Goal: Information Seeking & Learning: Learn about a topic

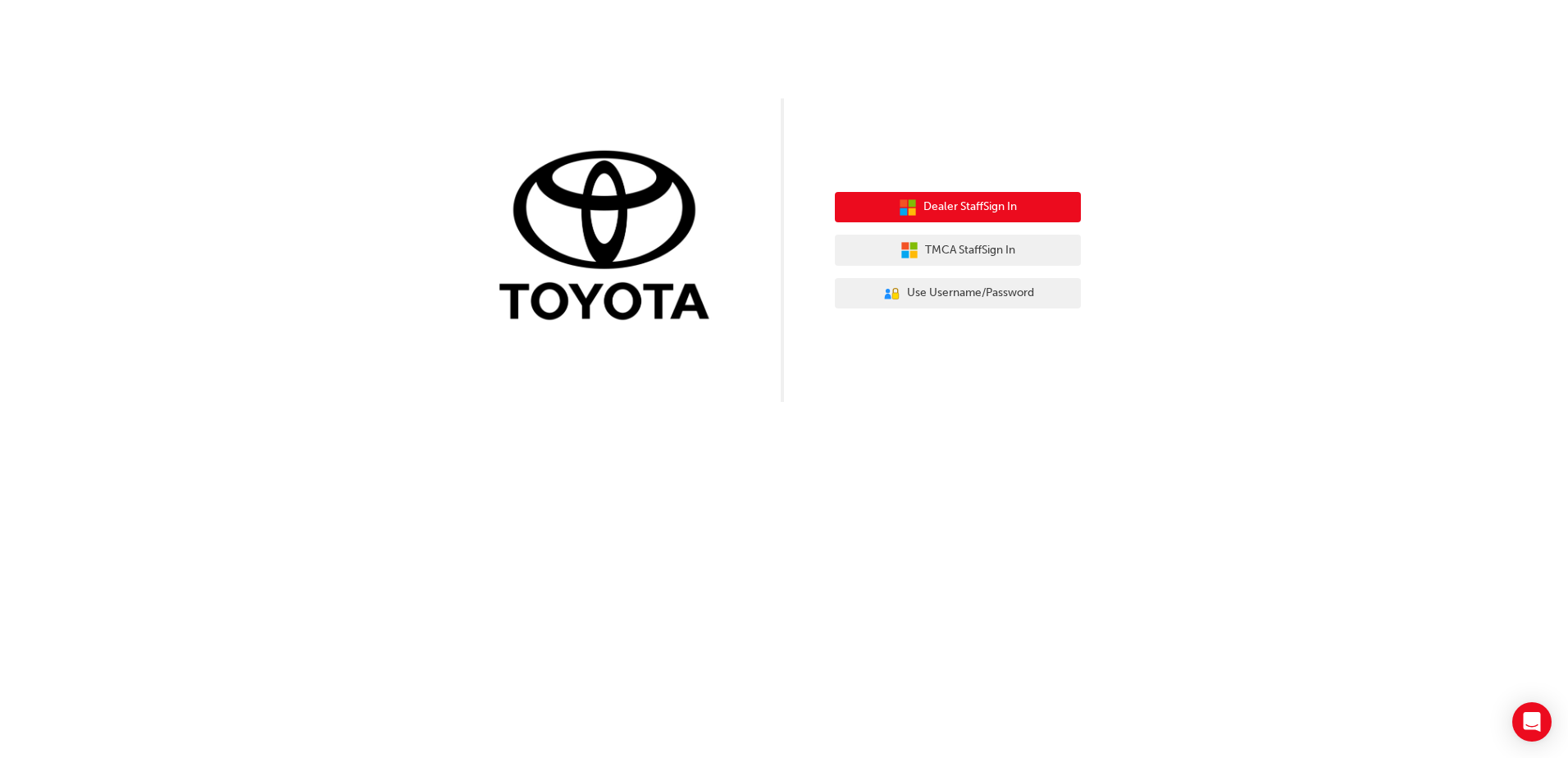
click at [1013, 212] on span "Dealer Staff Sign In" at bounding box center [969, 206] width 94 height 19
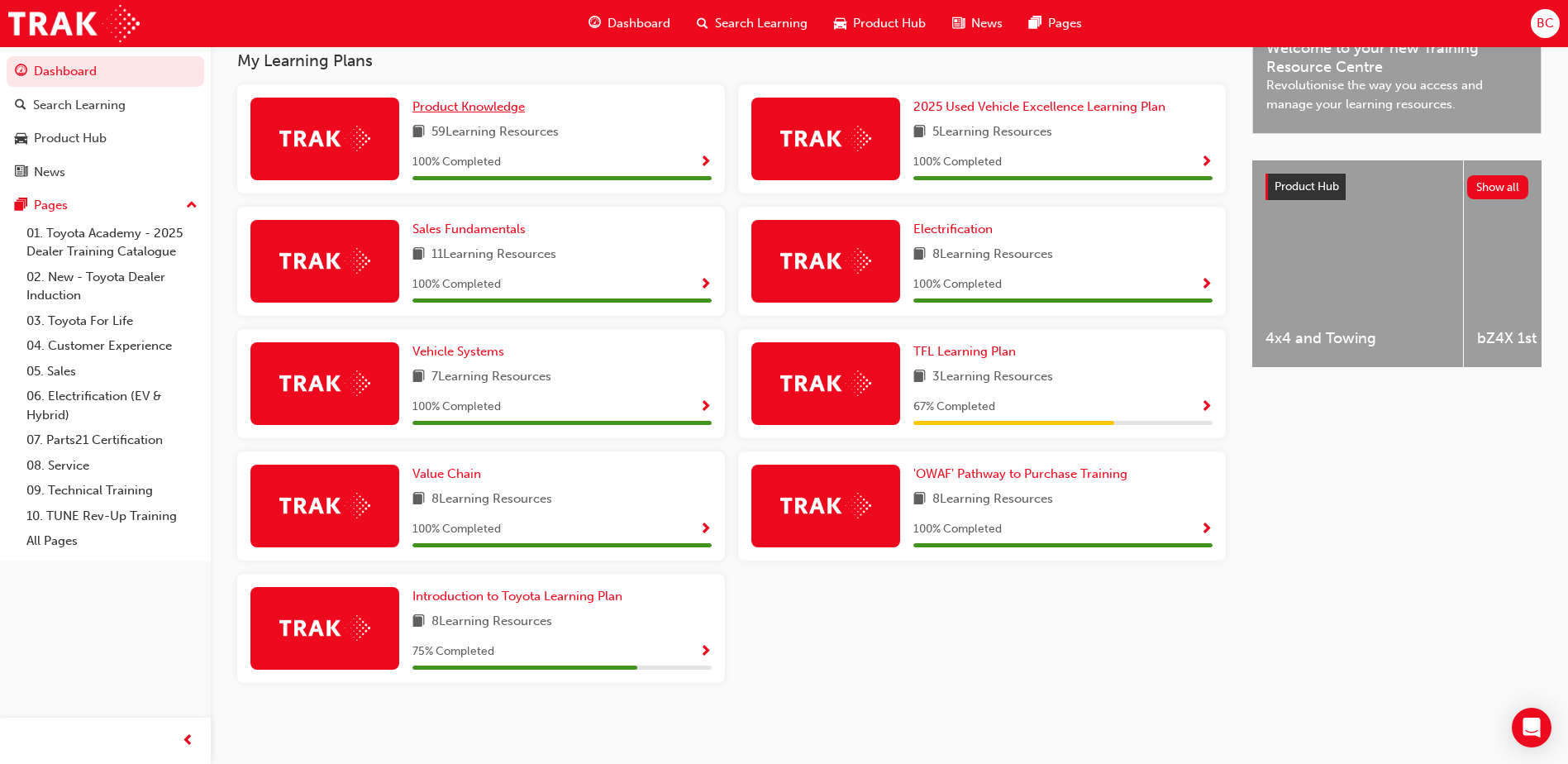
scroll to position [454, 0]
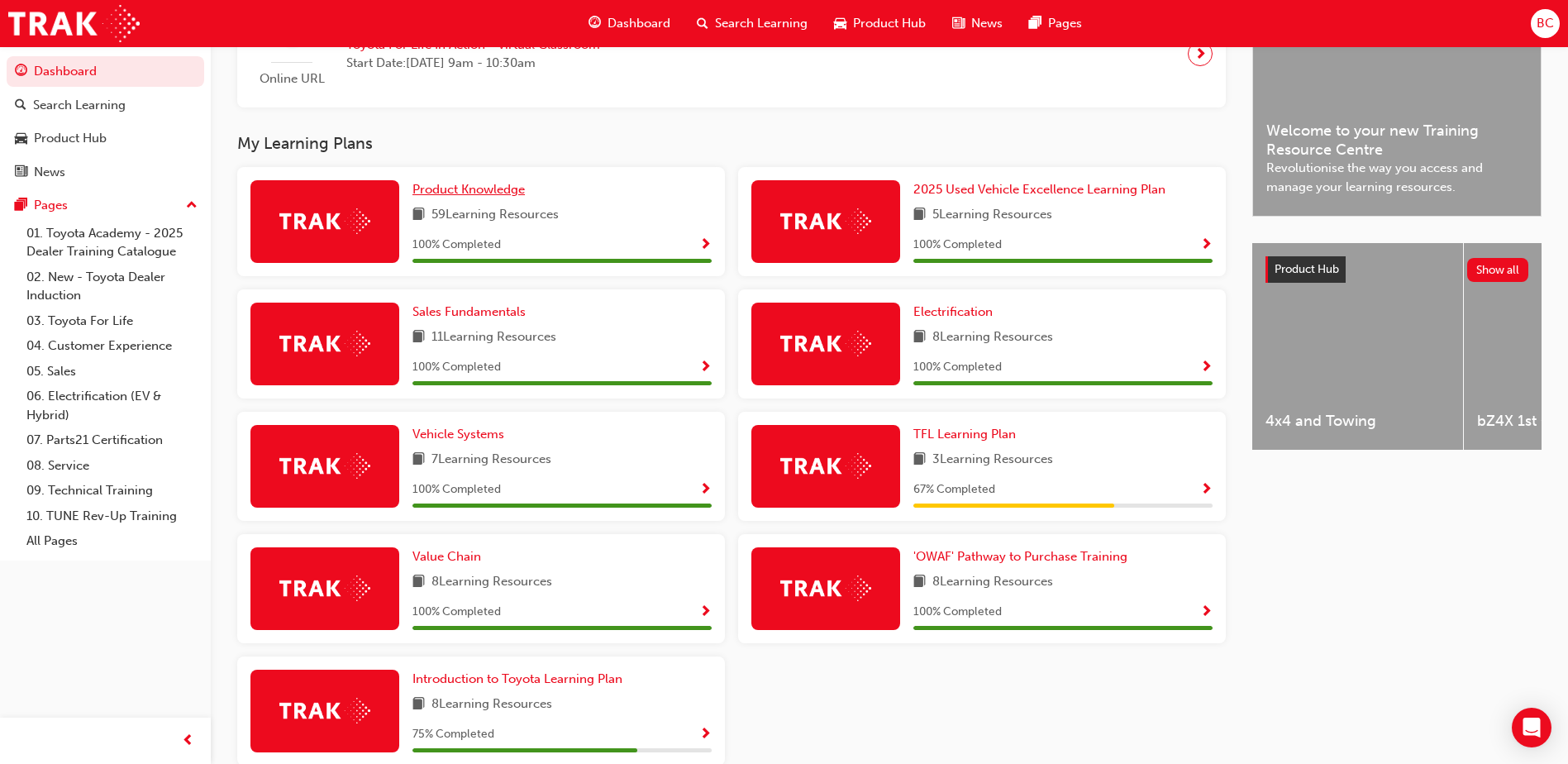
click at [476, 186] on span "Product Knowledge" at bounding box center [468, 189] width 113 height 15
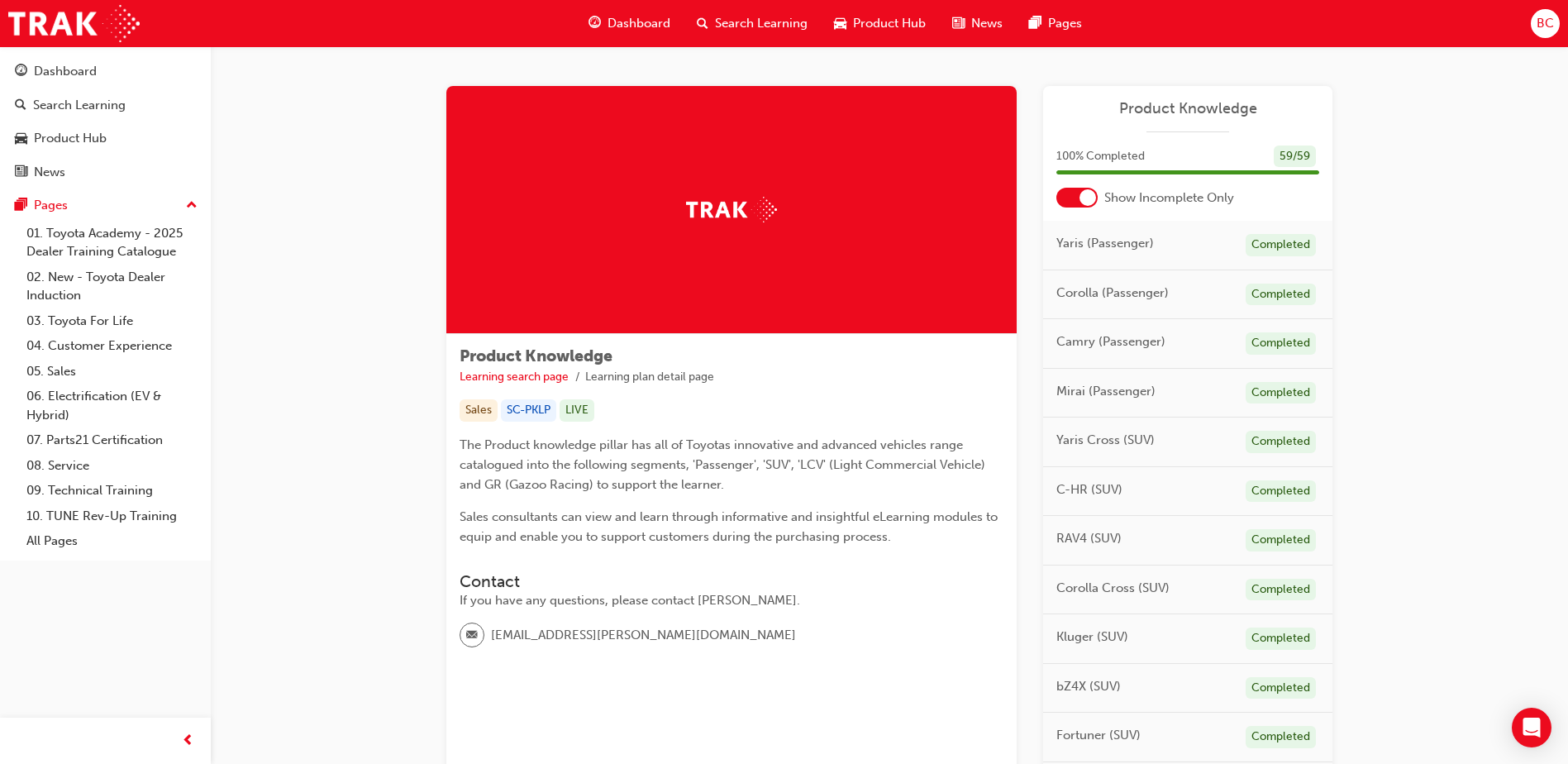
click at [1099, 248] on span "Yaris (Passenger)" at bounding box center [1105, 243] width 97 height 19
click at [1114, 249] on span "Yaris (Passenger)" at bounding box center [1105, 243] width 97 height 19
click at [48, 135] on div "Product Hub" at bounding box center [70, 138] width 73 height 19
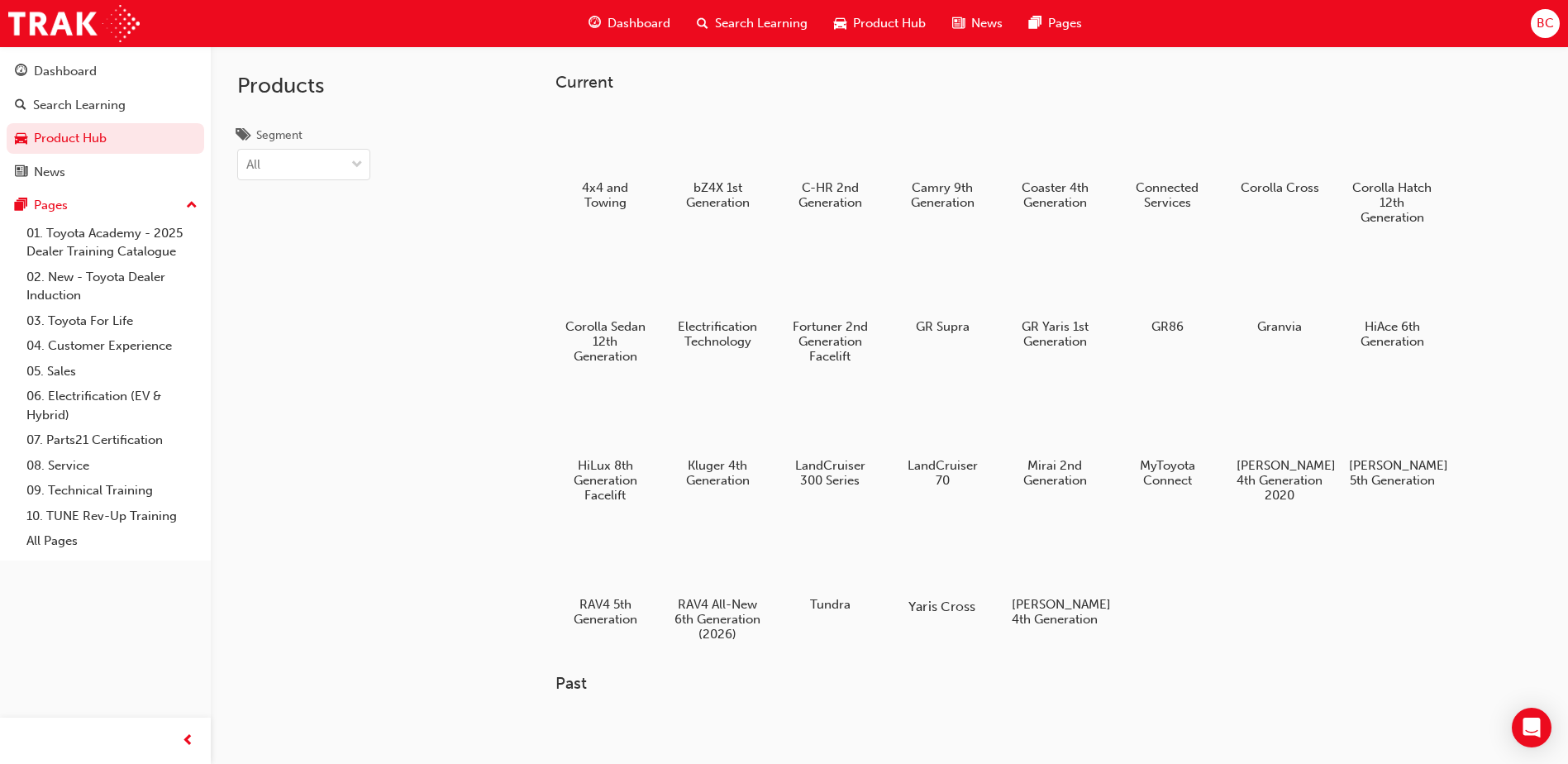
click at [945, 568] on div at bounding box center [943, 559] width 92 height 66
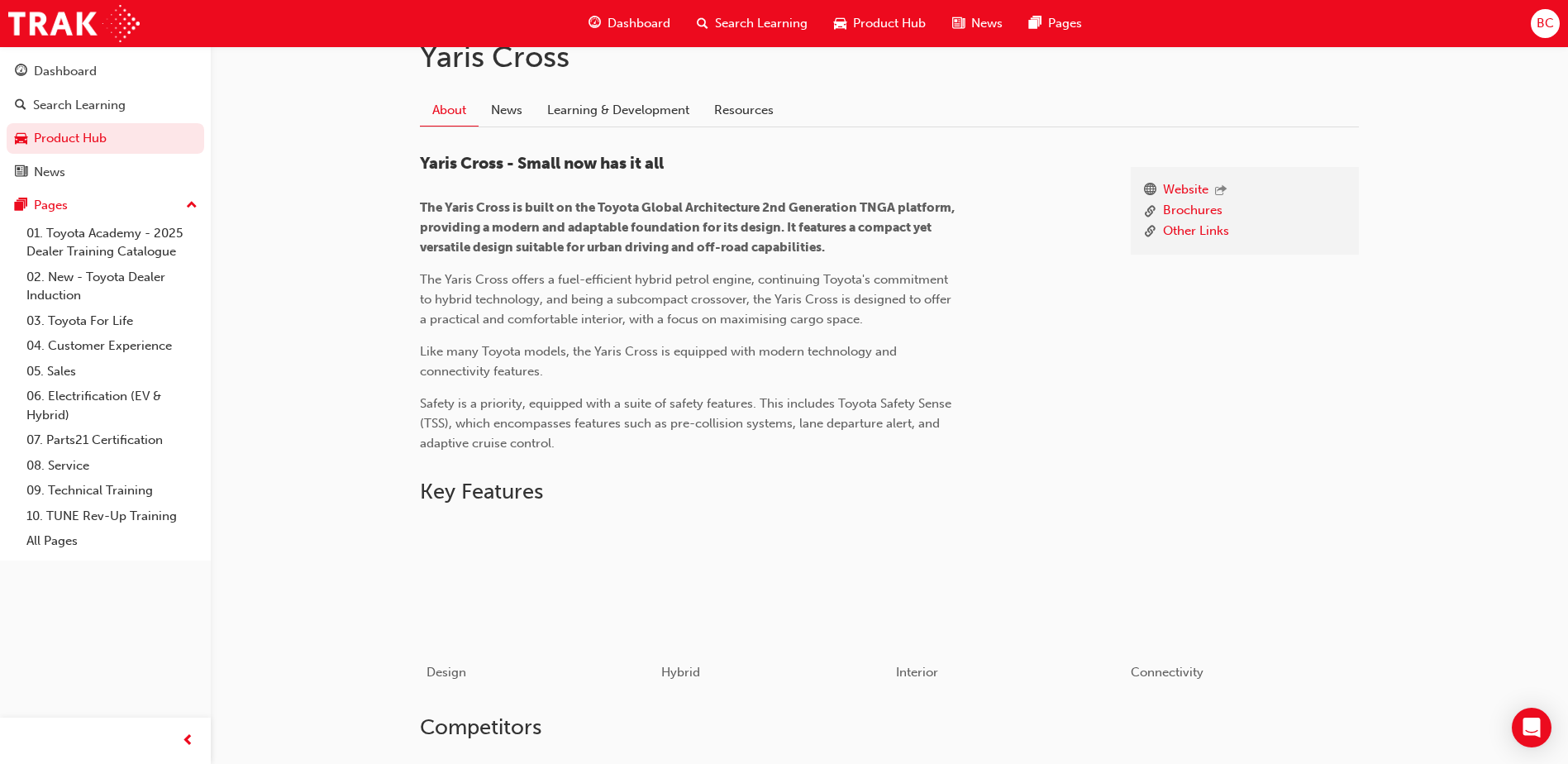
scroll to position [578, 0]
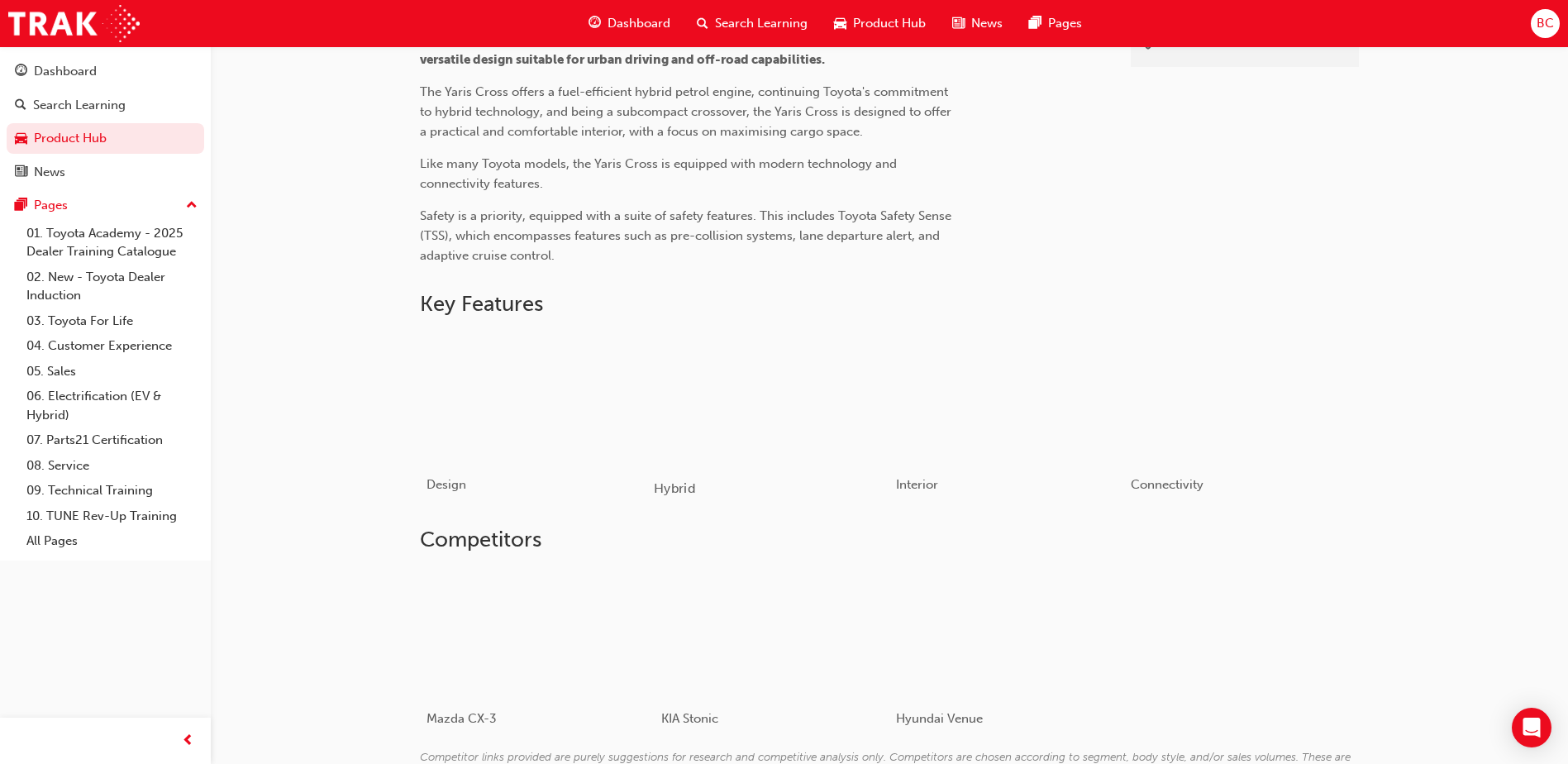
click at [748, 418] on div "button" at bounding box center [772, 397] width 236 height 132
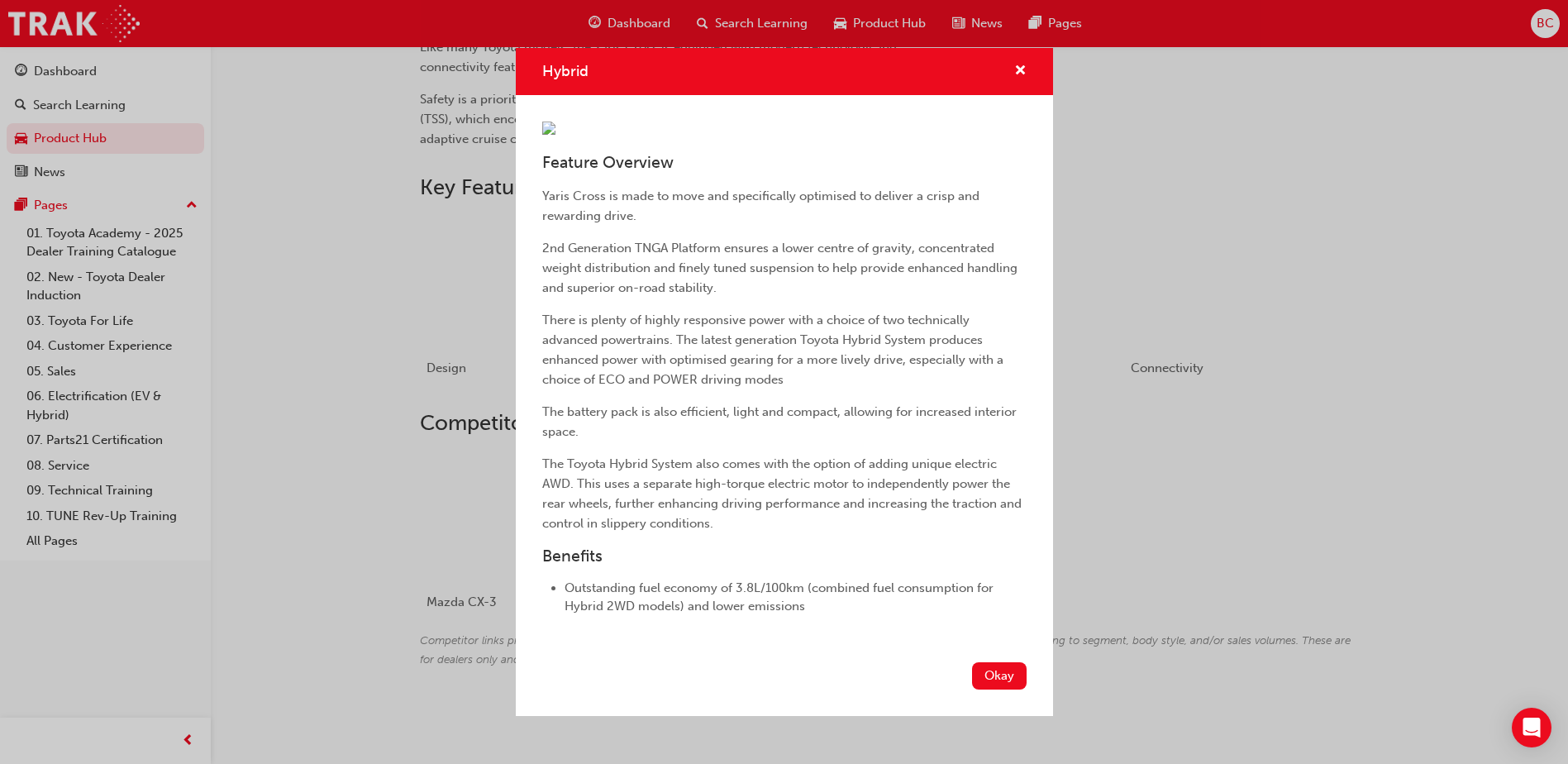
scroll to position [180, 0]
click at [1012, 689] on button "Okay" at bounding box center [999, 676] width 55 height 27
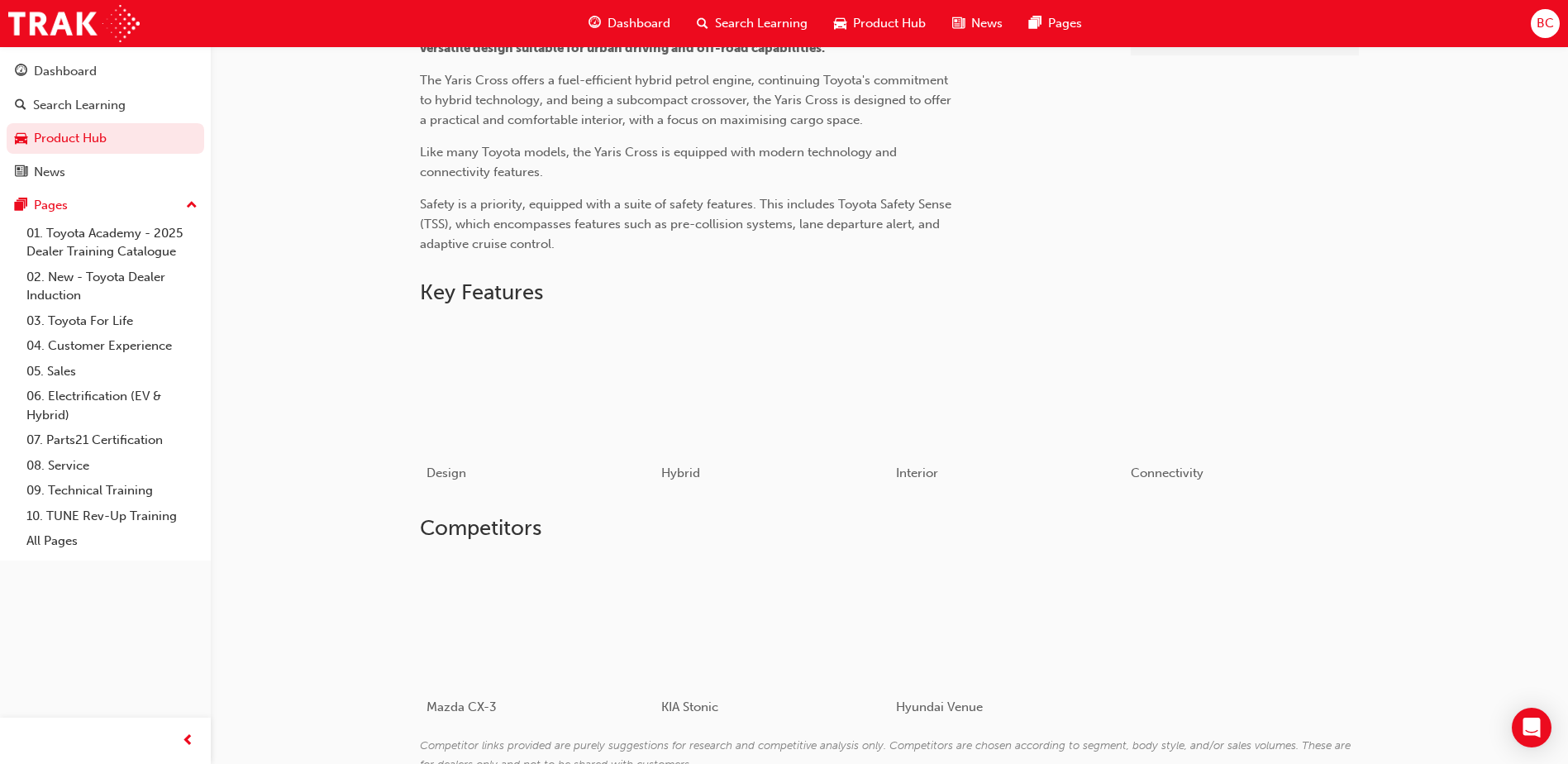
scroll to position [448, 0]
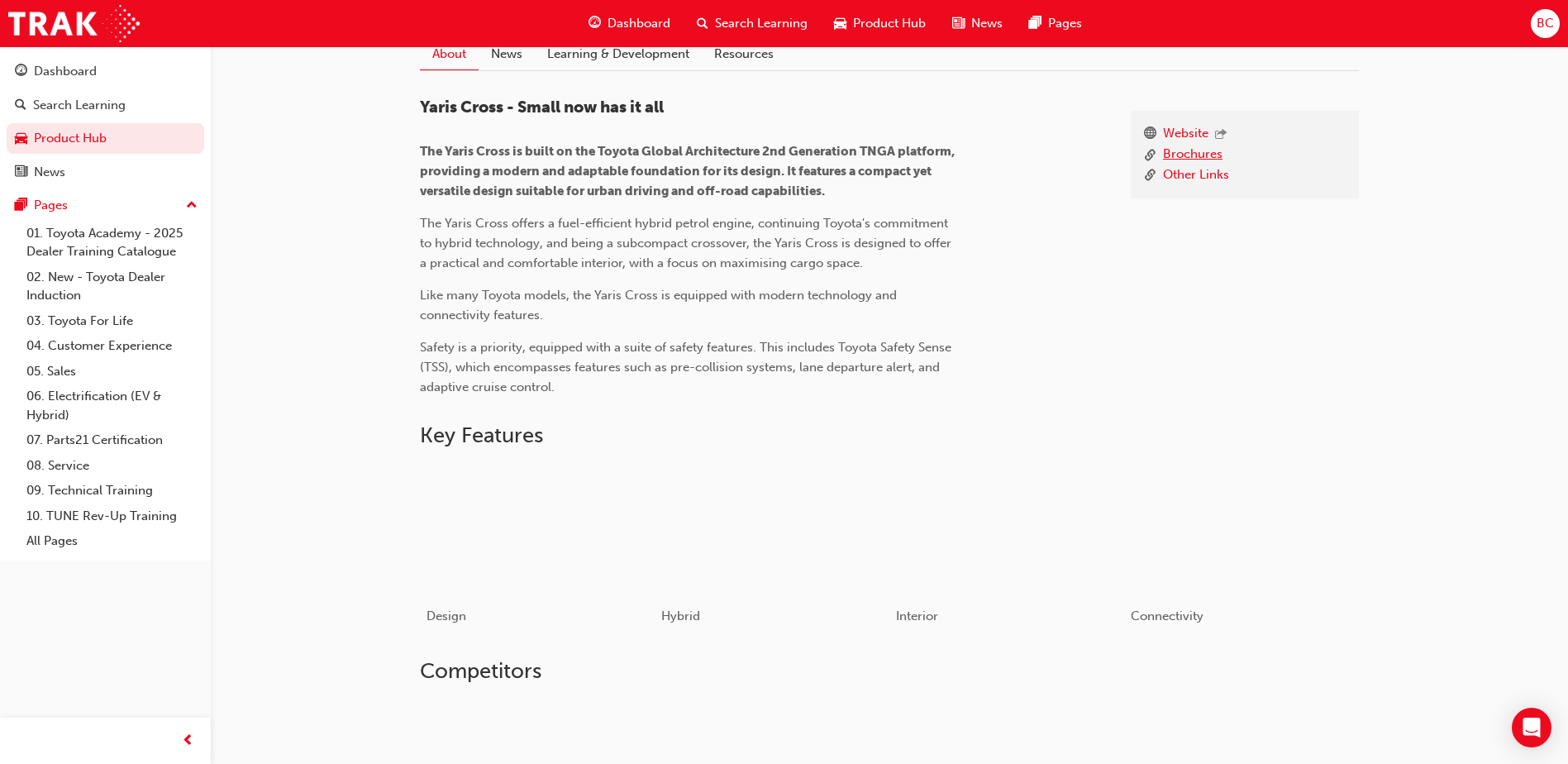
click at [1213, 156] on link "Brochures" at bounding box center [1192, 155] width 59 height 21
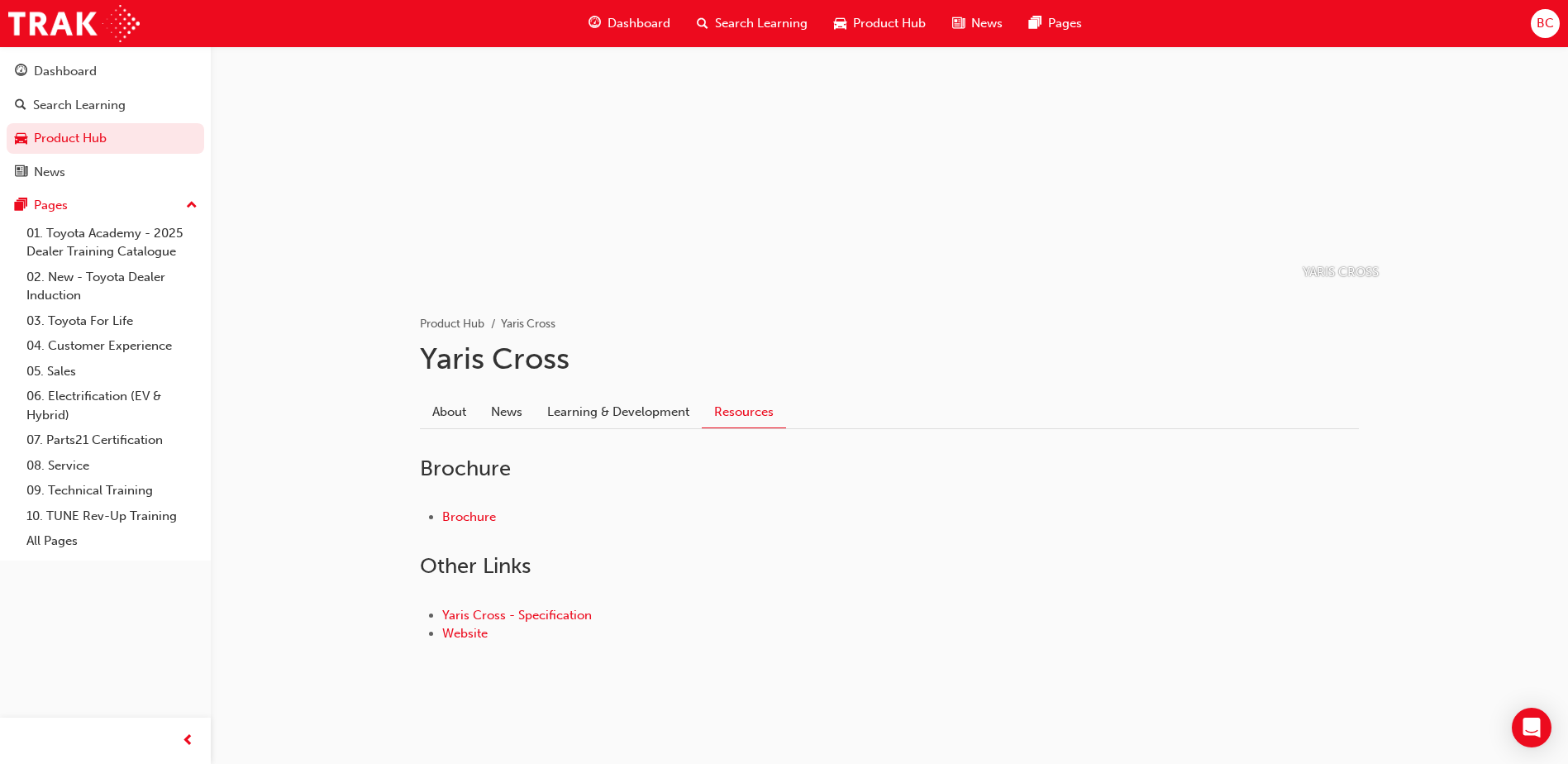
scroll to position [89, 0]
click at [479, 521] on link "Brochure" at bounding box center [469, 516] width 54 height 15
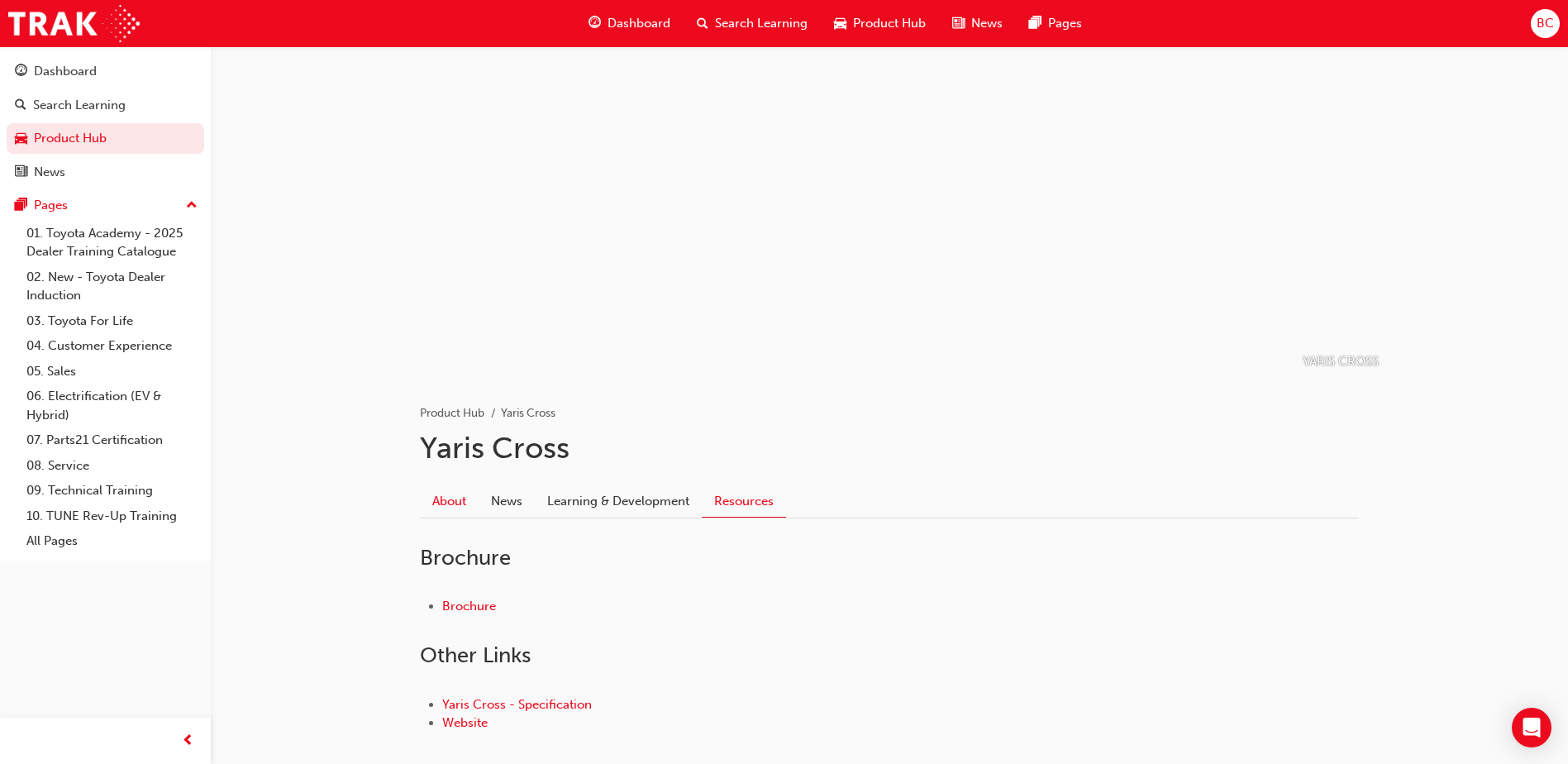
click at [455, 504] on link "About" at bounding box center [449, 501] width 59 height 32
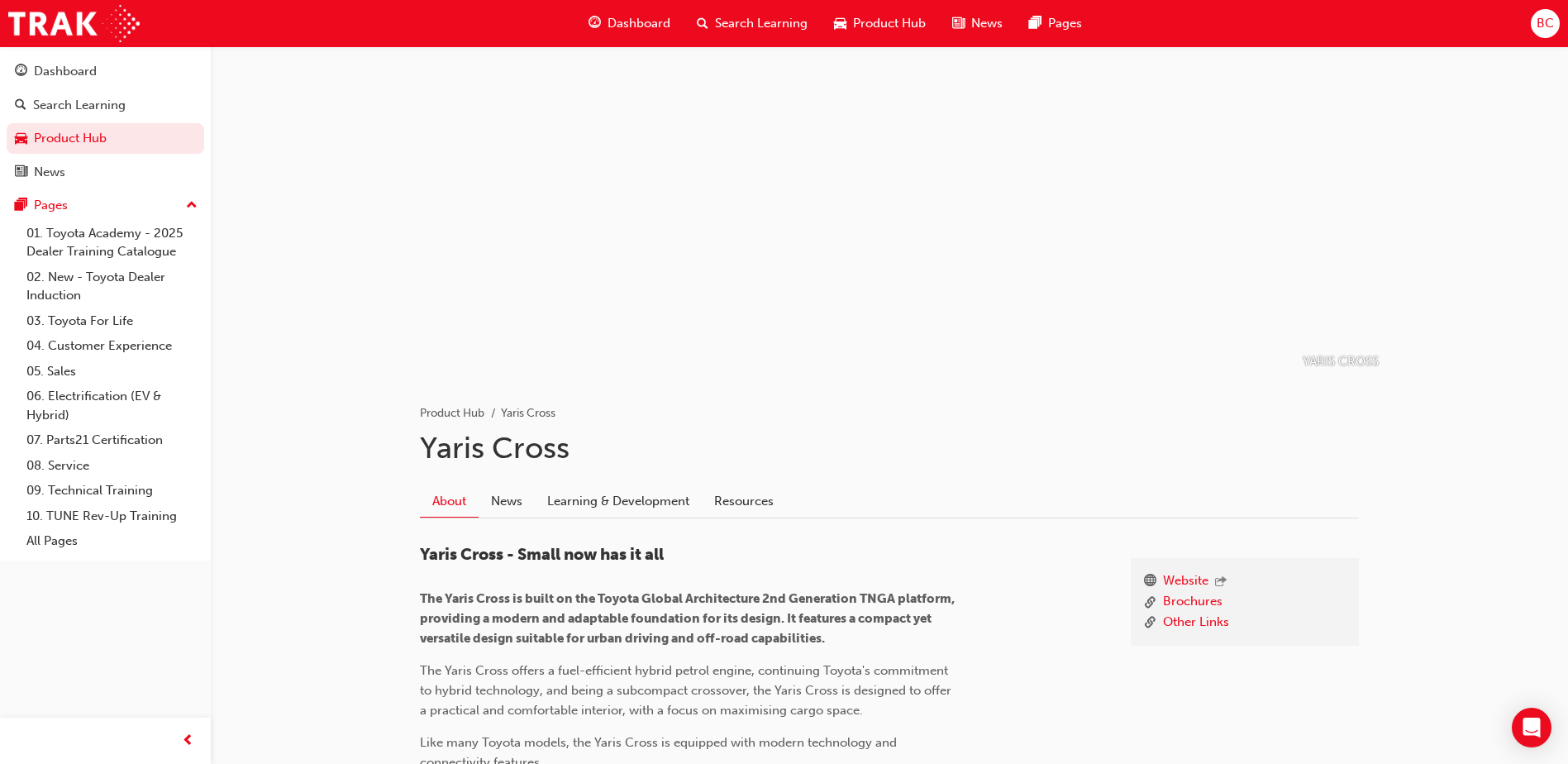
click at [630, 22] on span "Dashboard" at bounding box center [639, 23] width 63 height 19
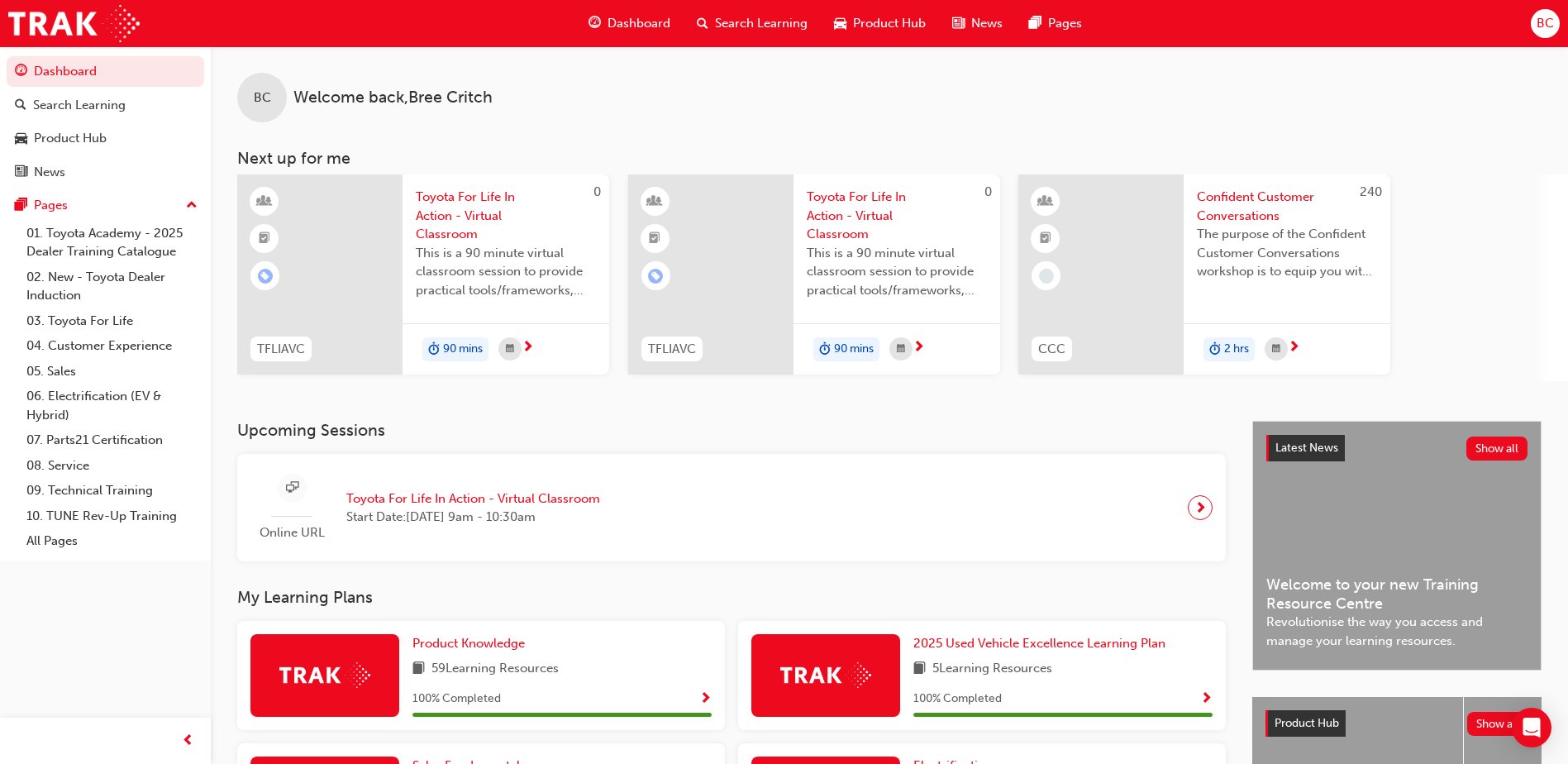
click at [702, 27] on span "search-icon" at bounding box center [702, 23] width 12 height 21
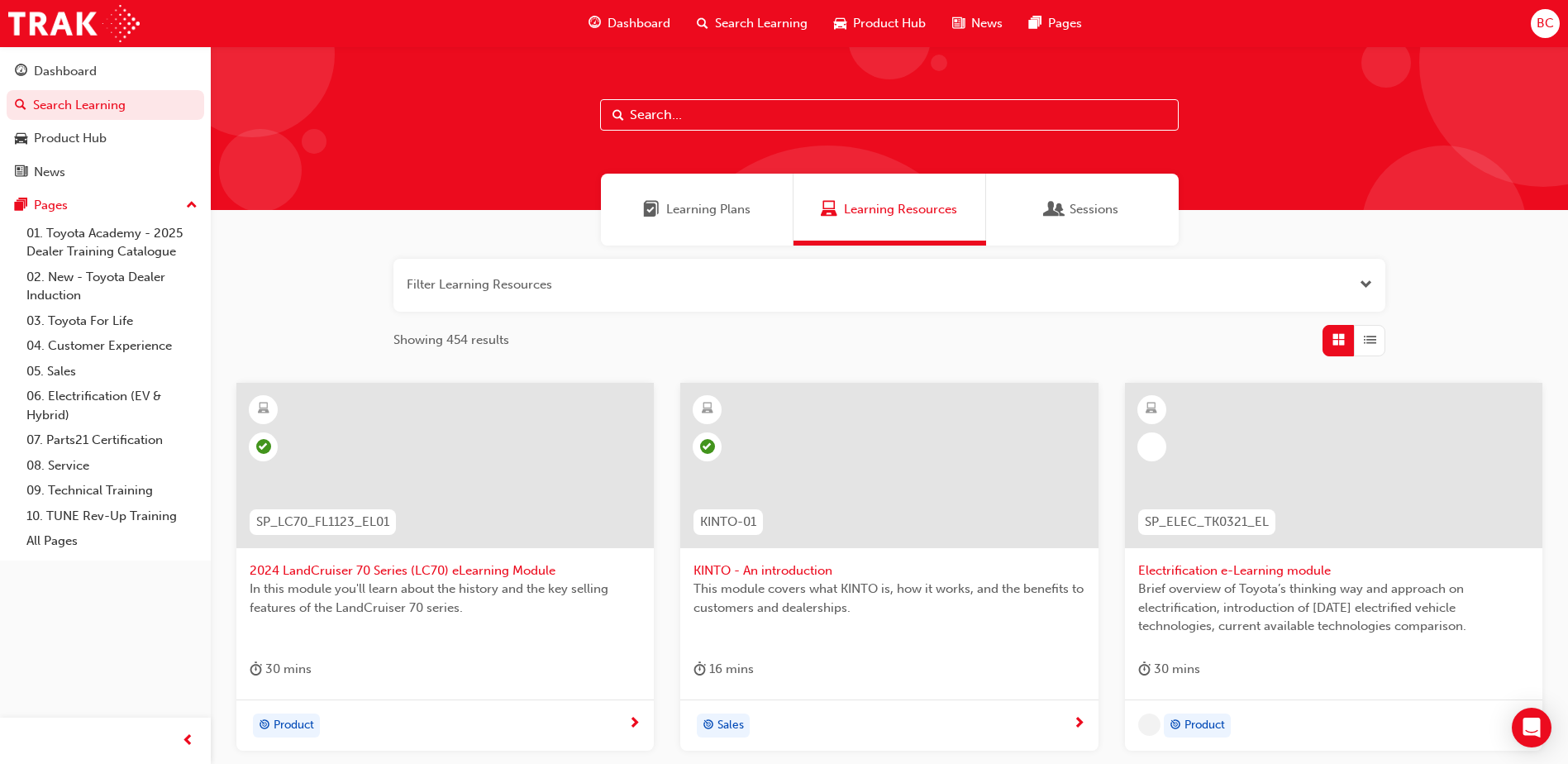
click at [670, 123] on input "text" at bounding box center [889, 114] width 578 height 32
type input "hybrid"
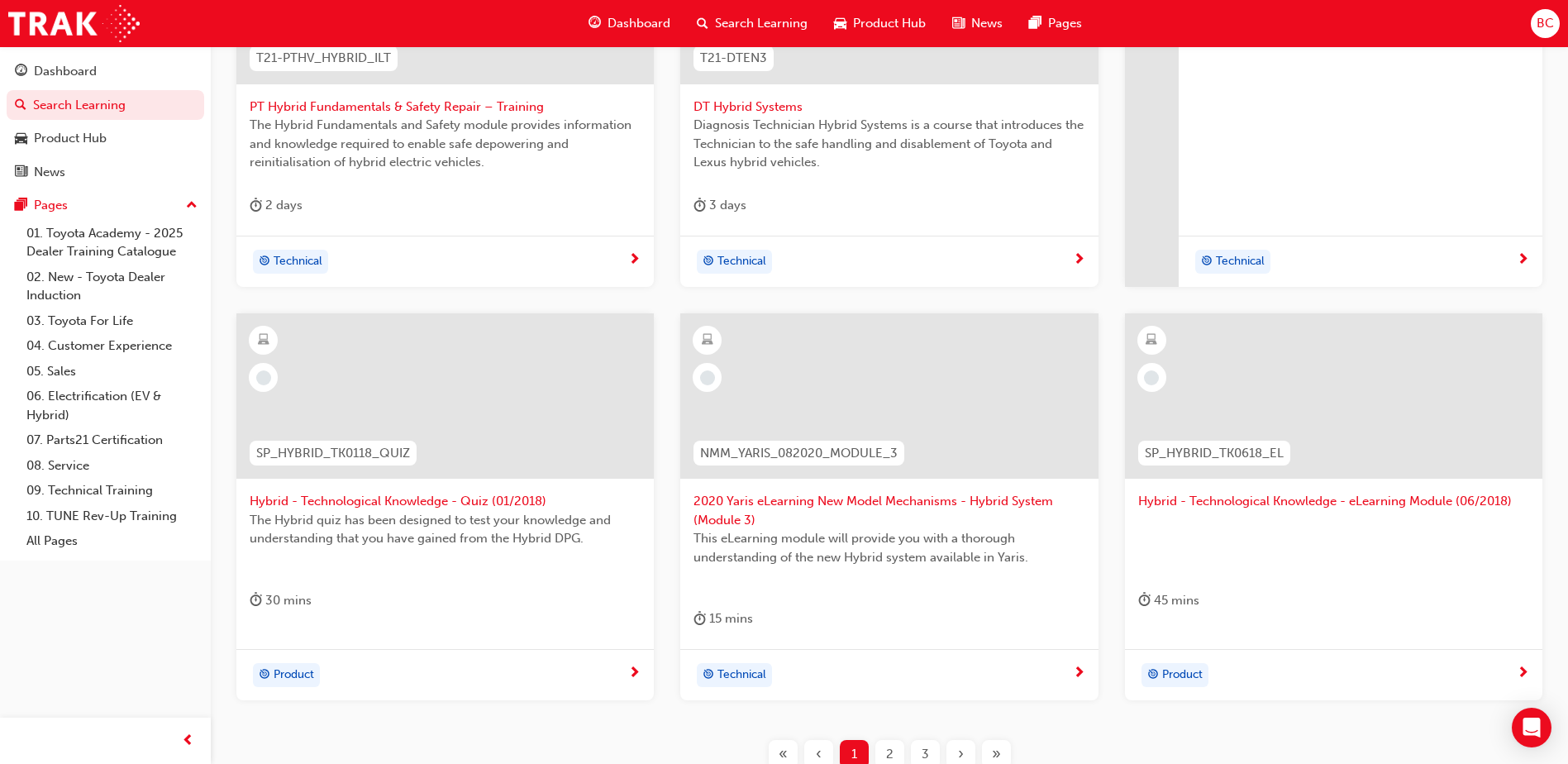
scroll to position [496, 0]
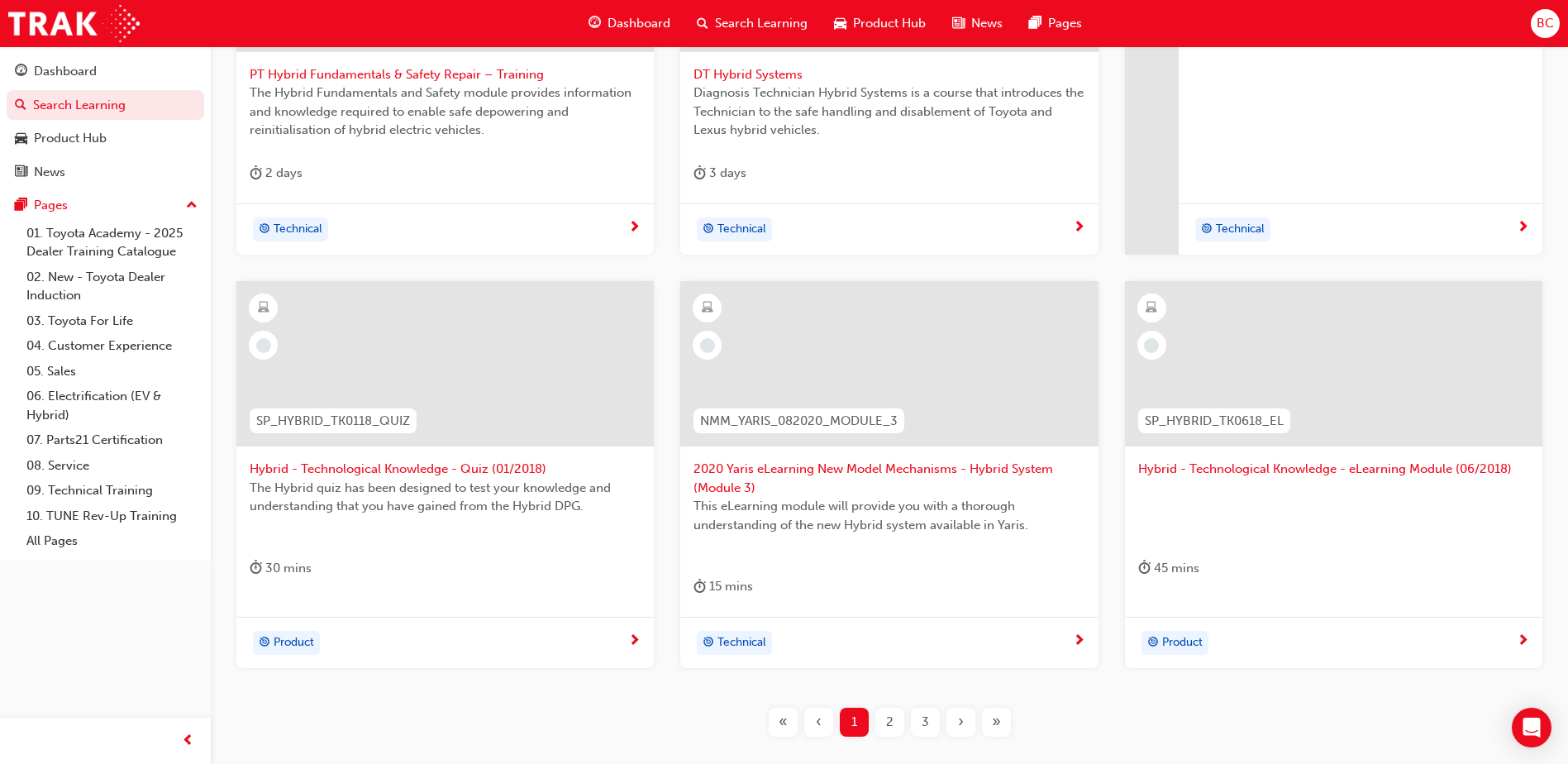
click at [788, 471] on span "2020 Yaris eLearning New Model Mechanisms - Hybrid System (Module 3)" at bounding box center [889, 478] width 391 height 37
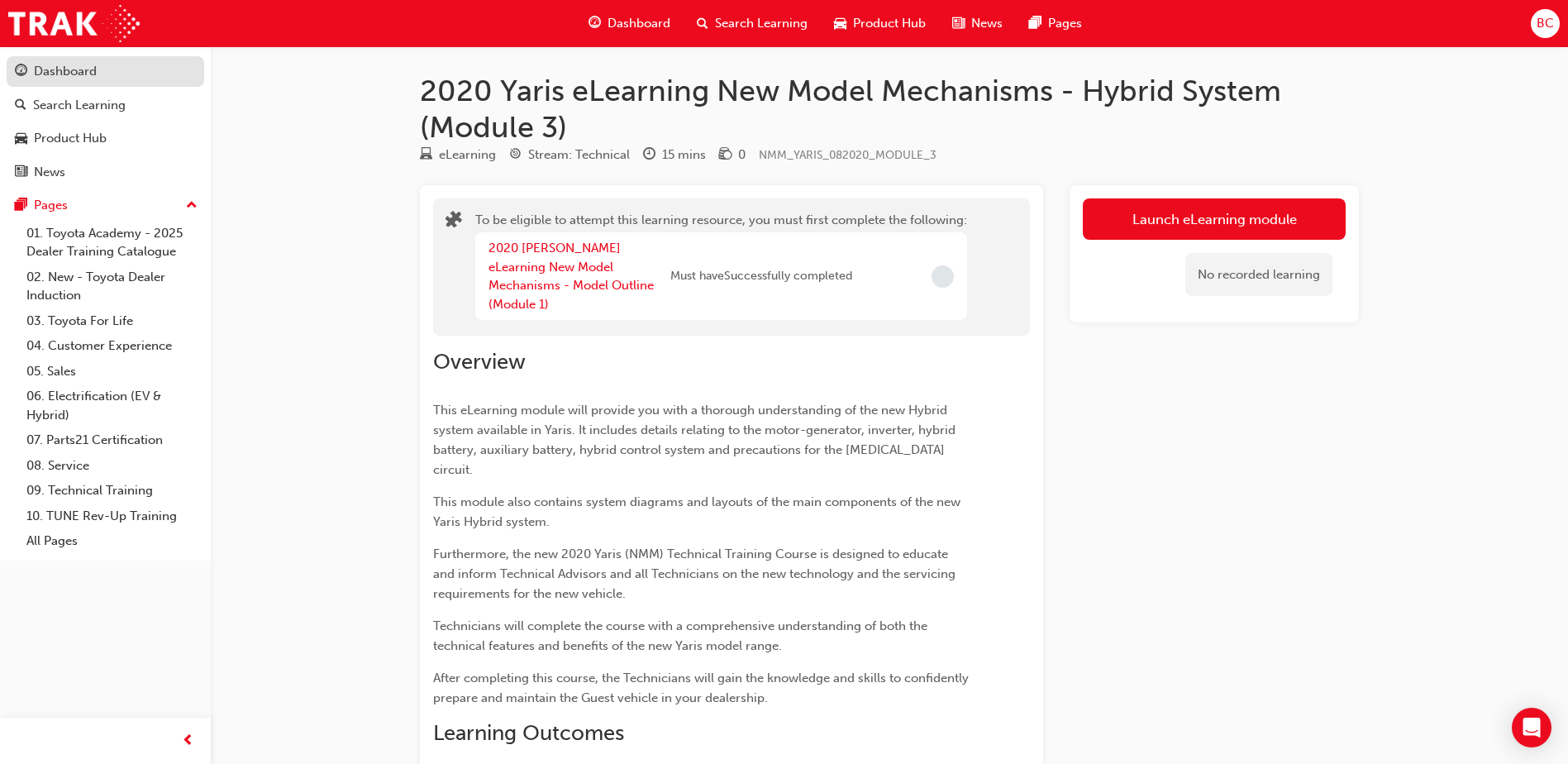
click at [47, 79] on div "Dashboard" at bounding box center [66, 71] width 63 height 19
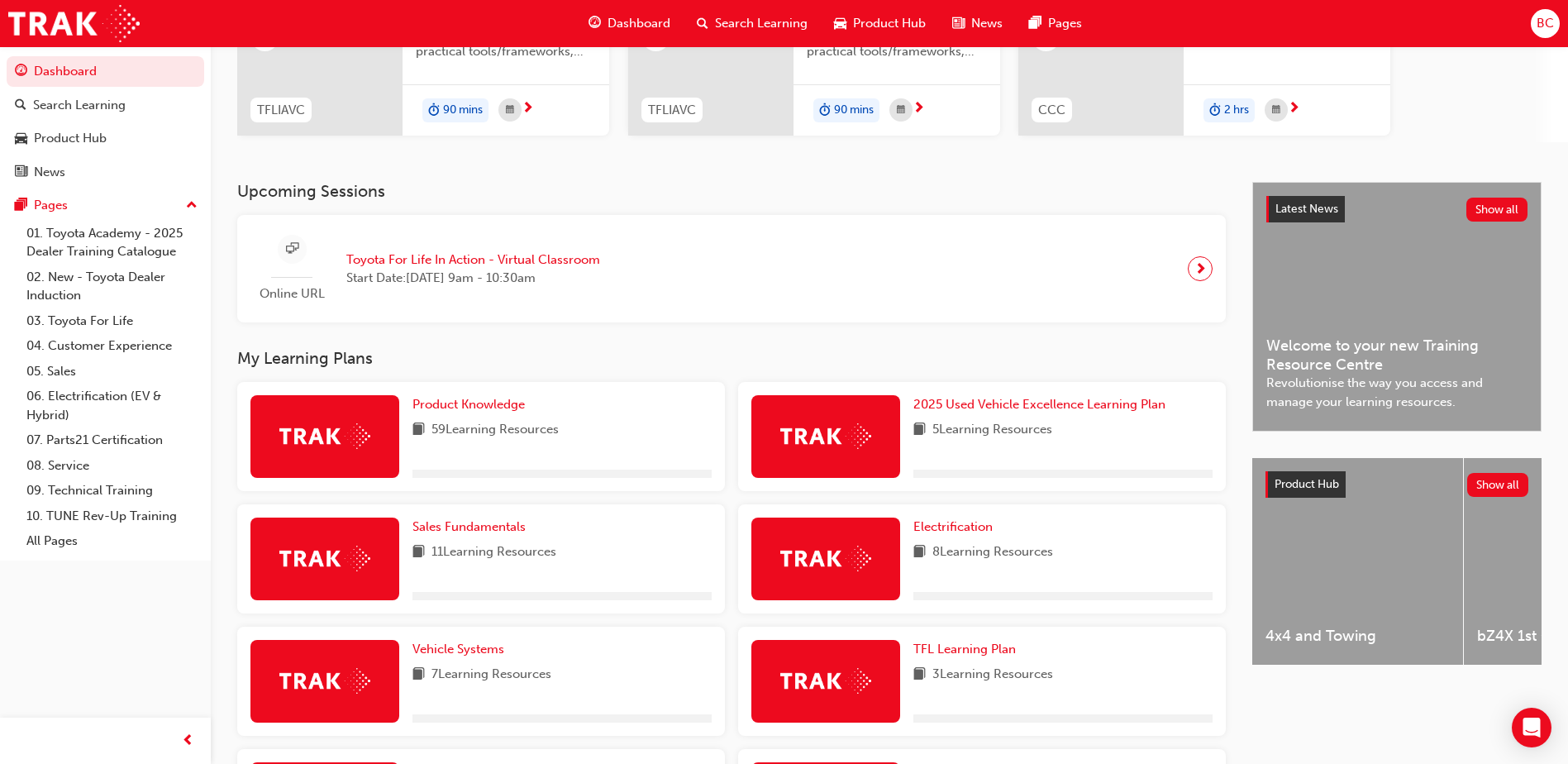
scroll to position [248, 0]
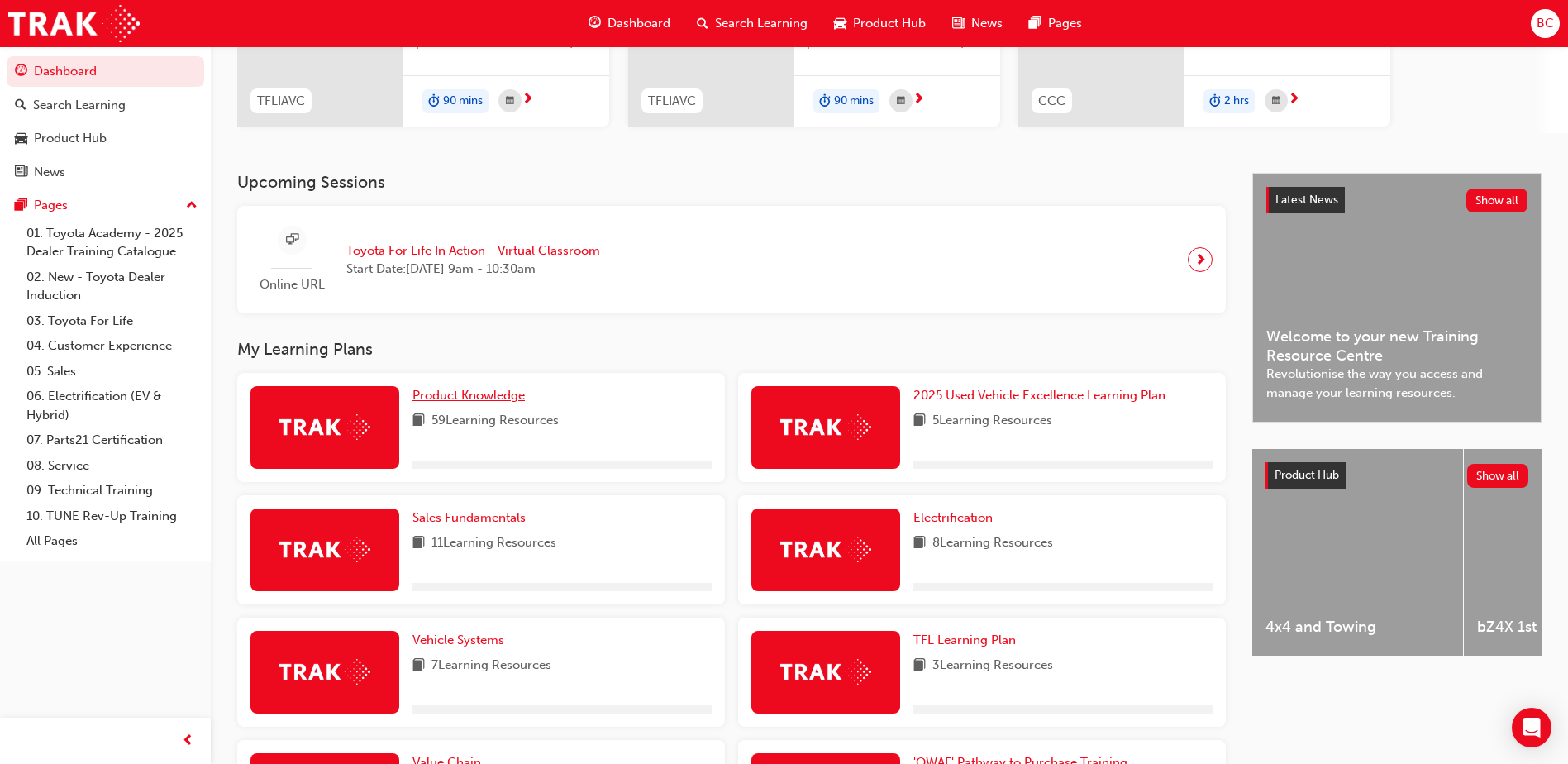
click at [446, 397] on span "Product Knowledge" at bounding box center [468, 395] width 113 height 15
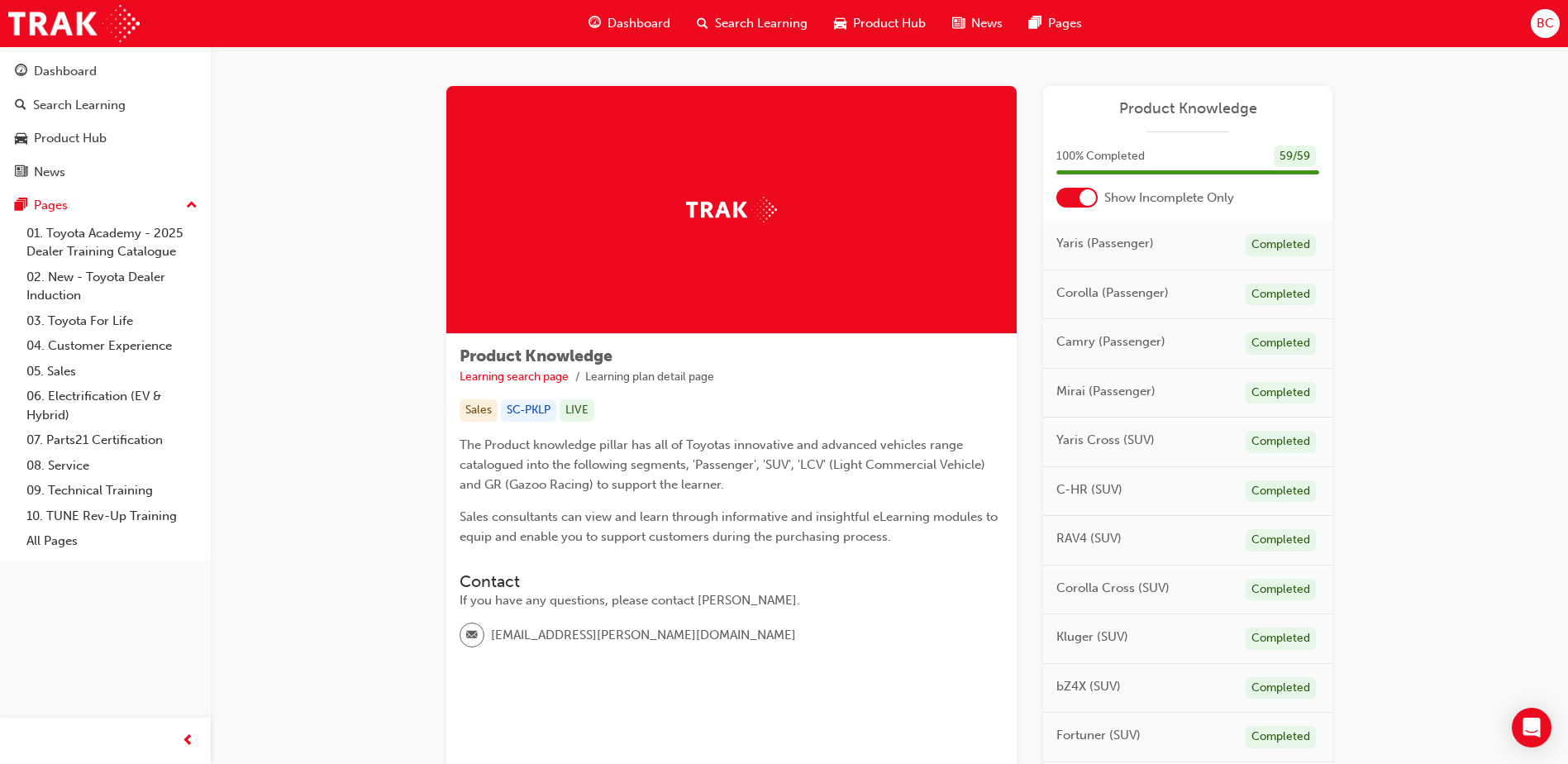
click at [1092, 192] on div at bounding box center [1088, 197] width 16 height 16
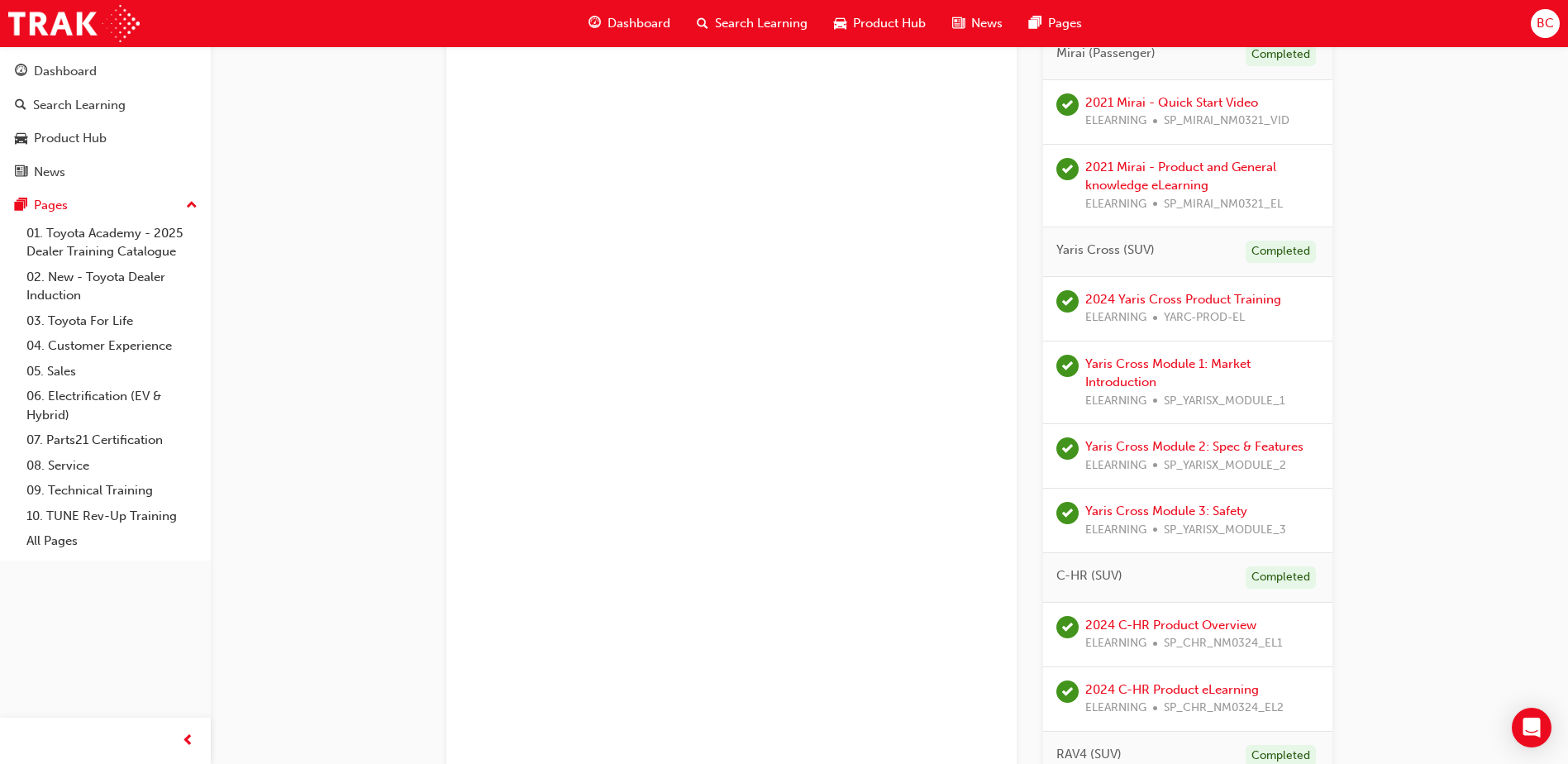
scroll to position [744, 0]
click at [1252, 296] on link "2024 Yaris Cross Product Training" at bounding box center [1183, 298] width 196 height 15
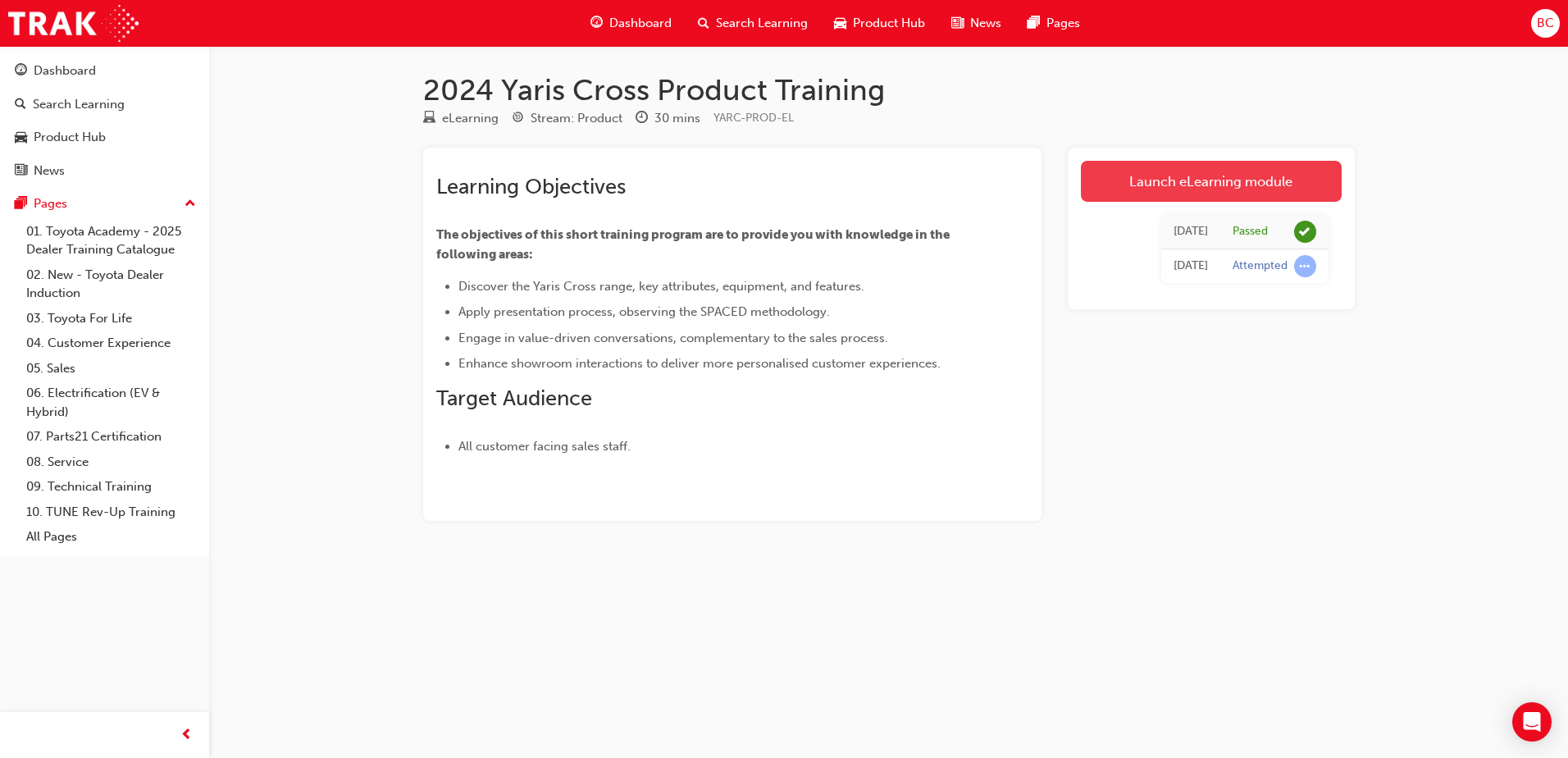
click at [1224, 194] on link "Launch eLearning module" at bounding box center [1212, 181] width 261 height 41
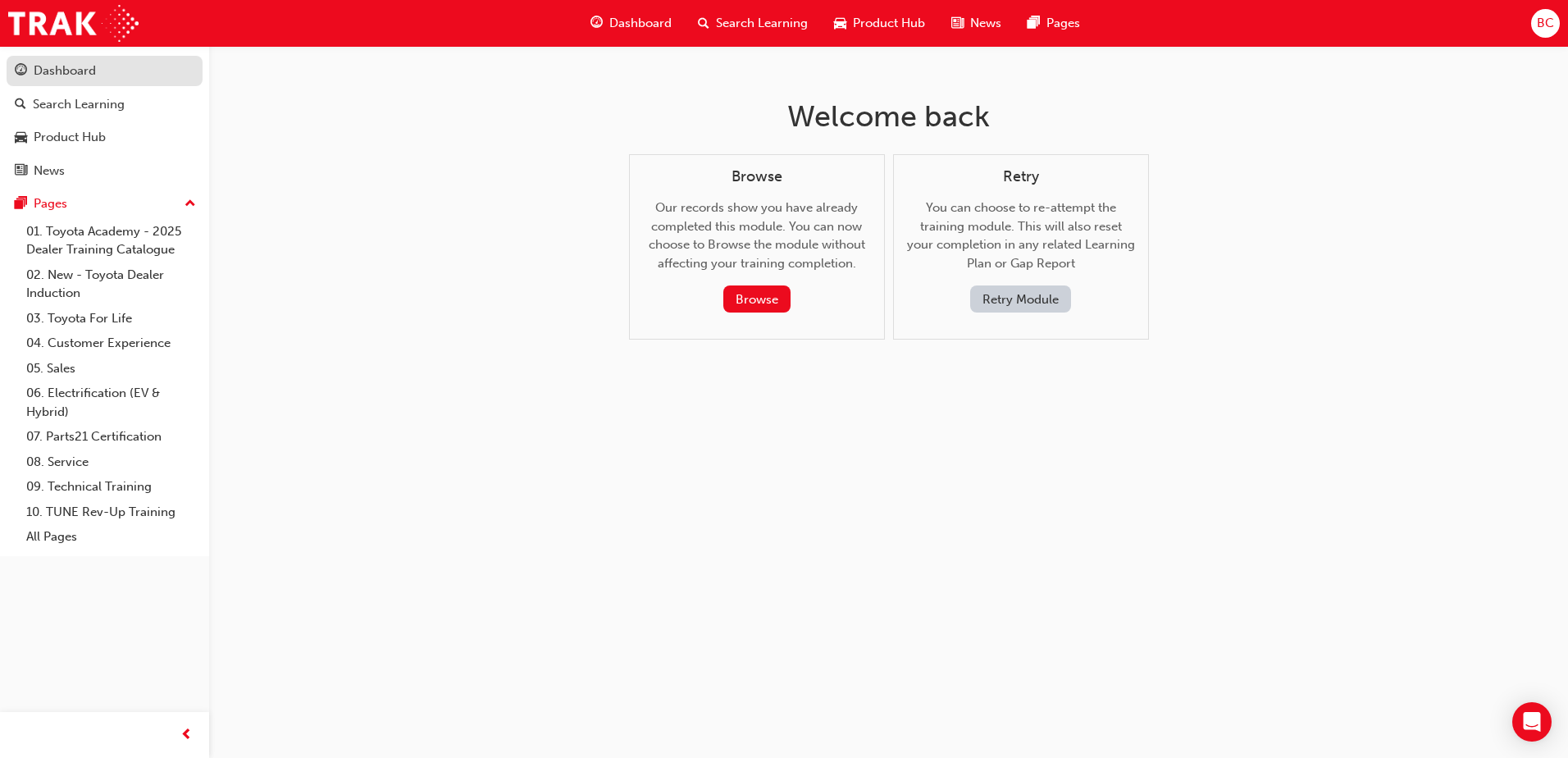
click at [110, 72] on div "Dashboard" at bounding box center [105, 71] width 180 height 21
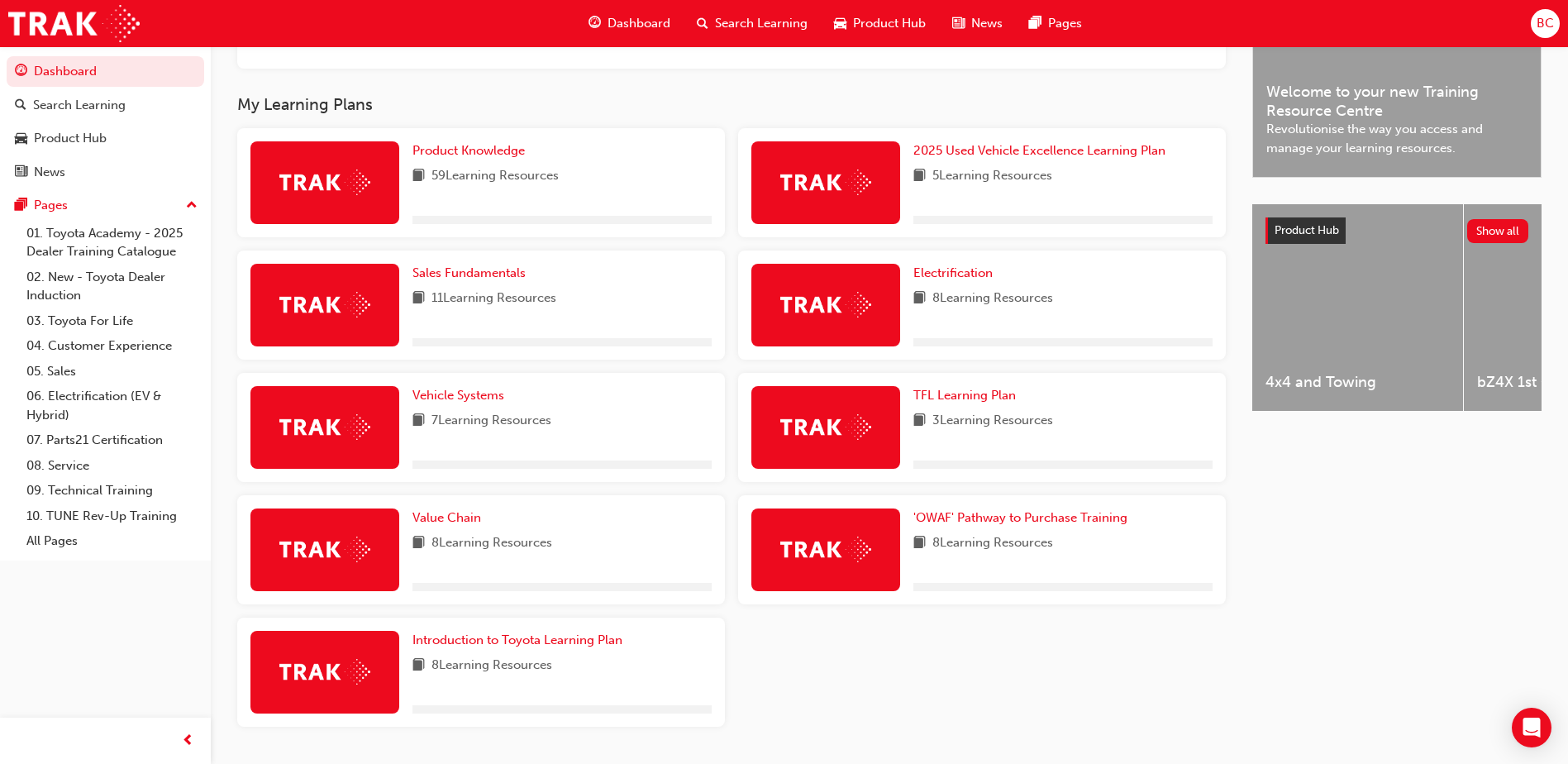
scroll to position [496, 0]
